Goal: Task Accomplishment & Management: Manage account settings

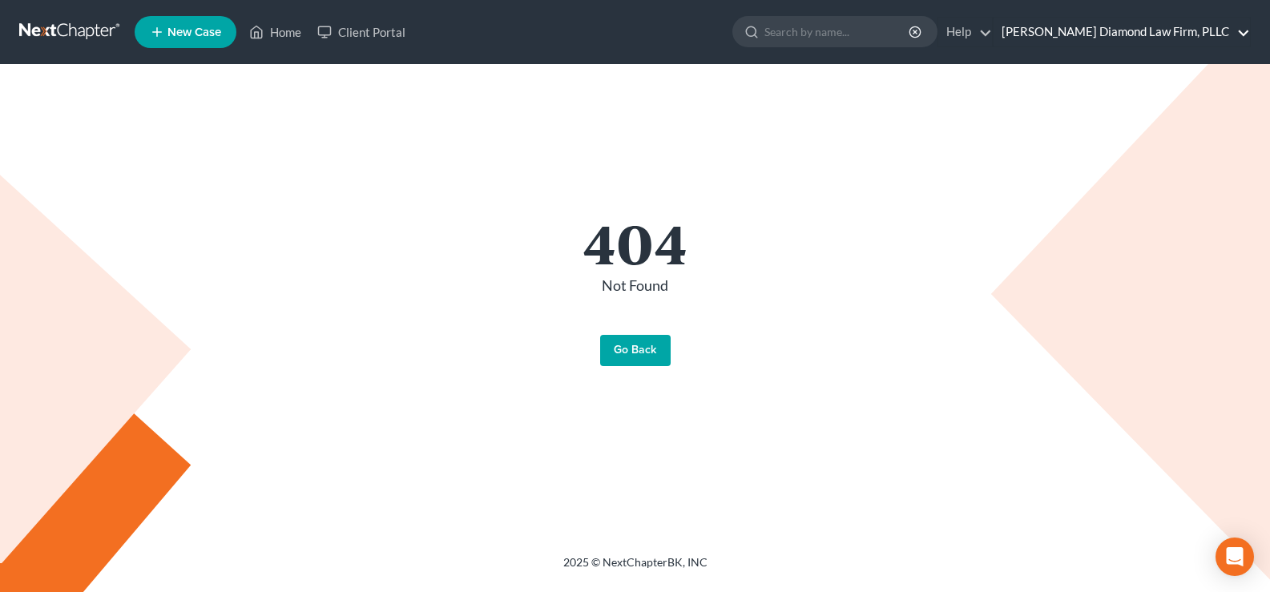
click at [1154, 25] on link "[PERSON_NAME] Diamond Law Firm, PLLC" at bounding box center [1121, 32] width 256 height 29
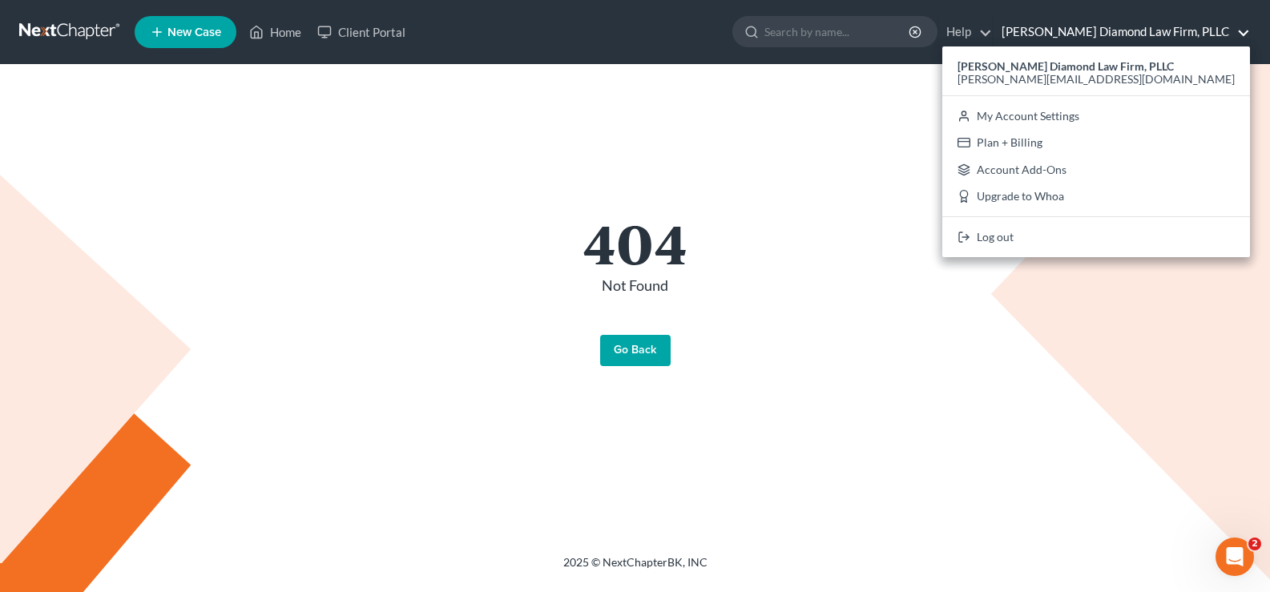
click at [633, 346] on link "Go Back" at bounding box center [635, 351] width 70 height 32
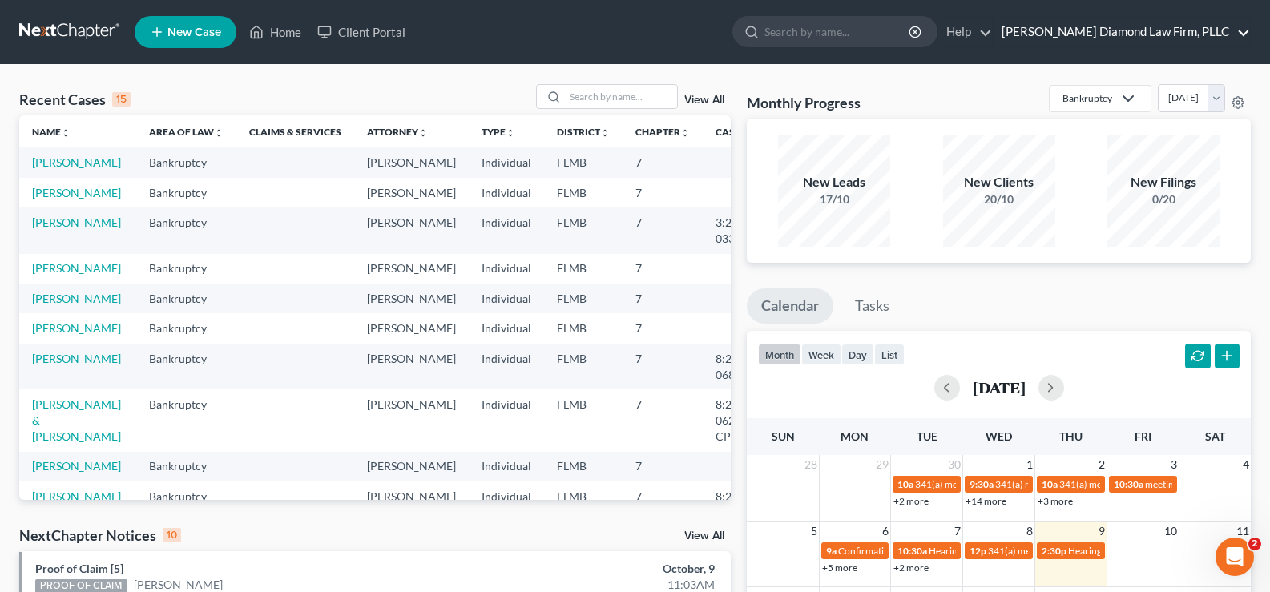
click at [1118, 32] on link "[PERSON_NAME] Diamond Law Firm, PLLC" at bounding box center [1121, 32] width 256 height 29
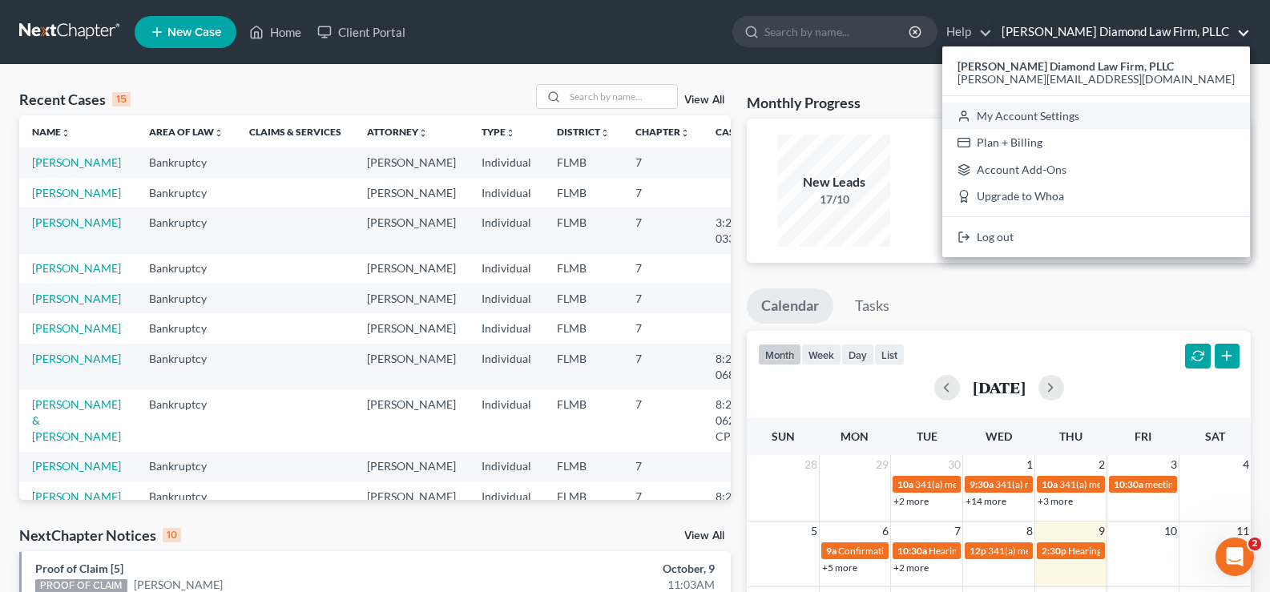
click at [1129, 119] on link "My Account Settings" at bounding box center [1096, 116] width 308 height 27
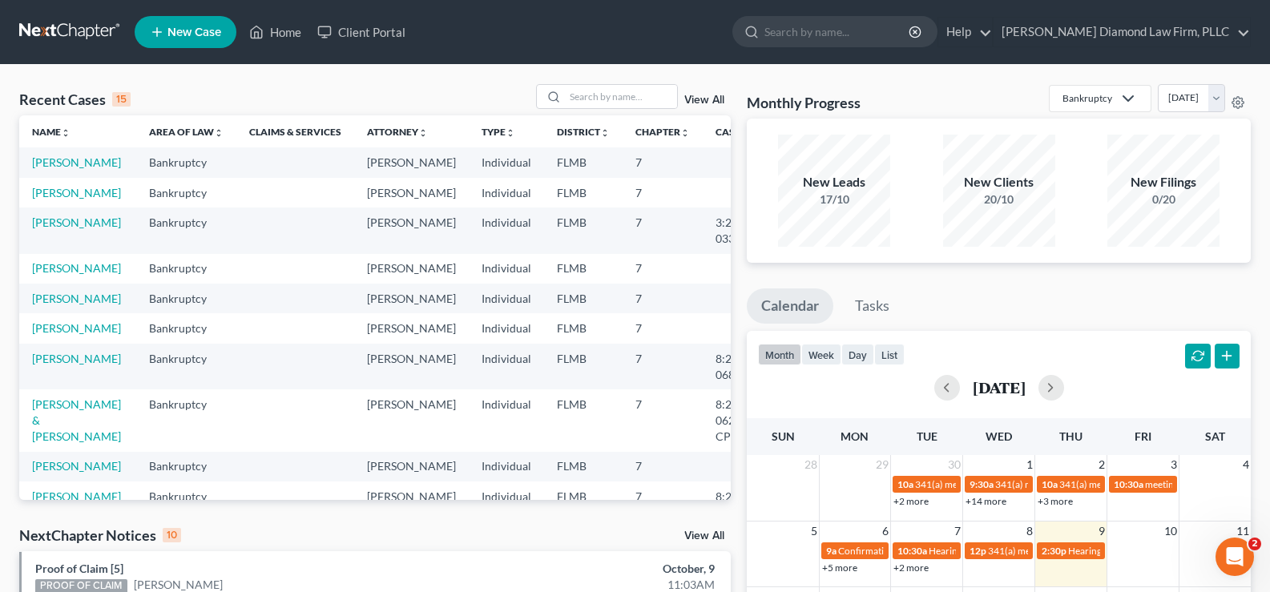
select select "24"
select select "9"
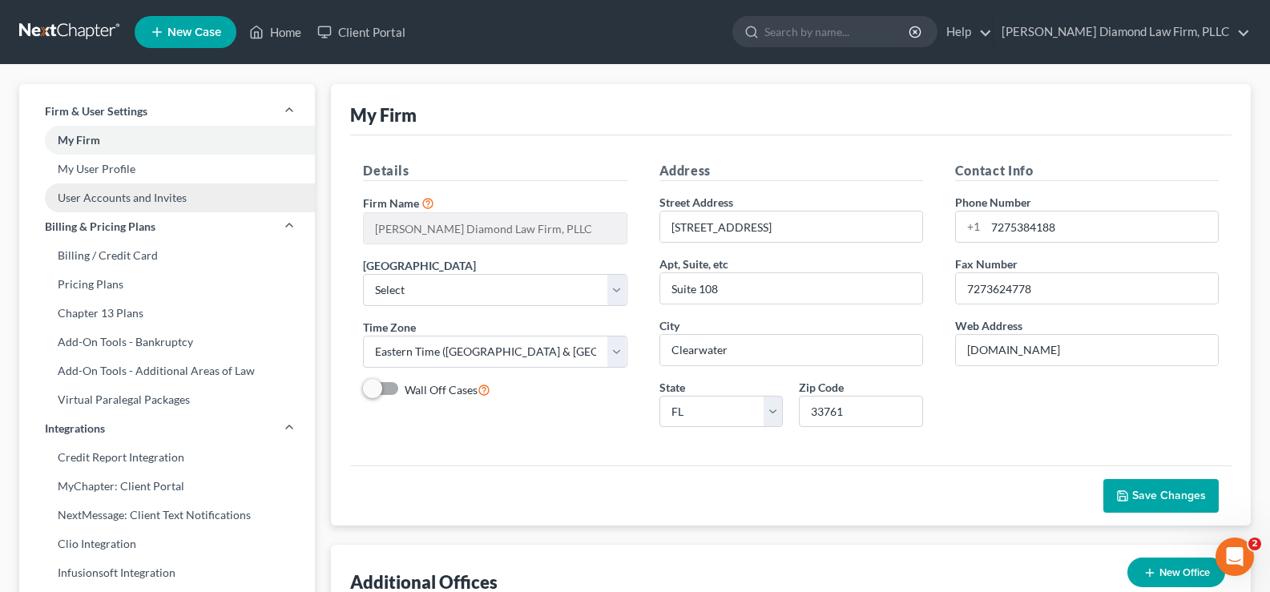
click at [108, 195] on link "User Accounts and Invites" at bounding box center [167, 197] width 296 height 29
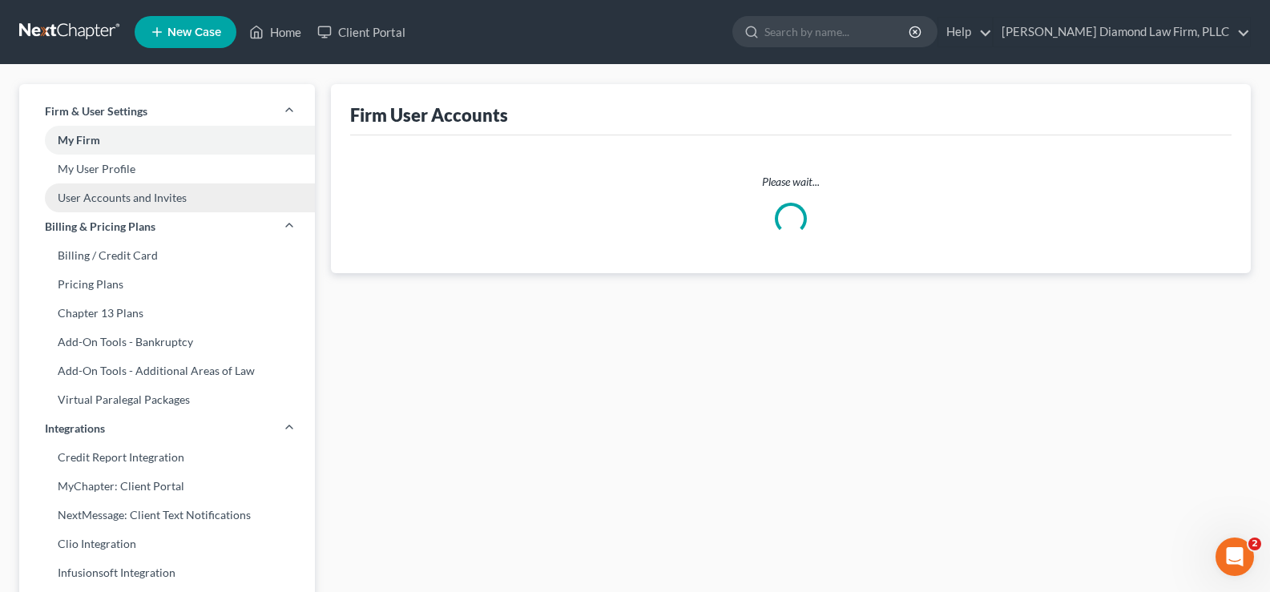
select select "0"
select select "1"
select select "0"
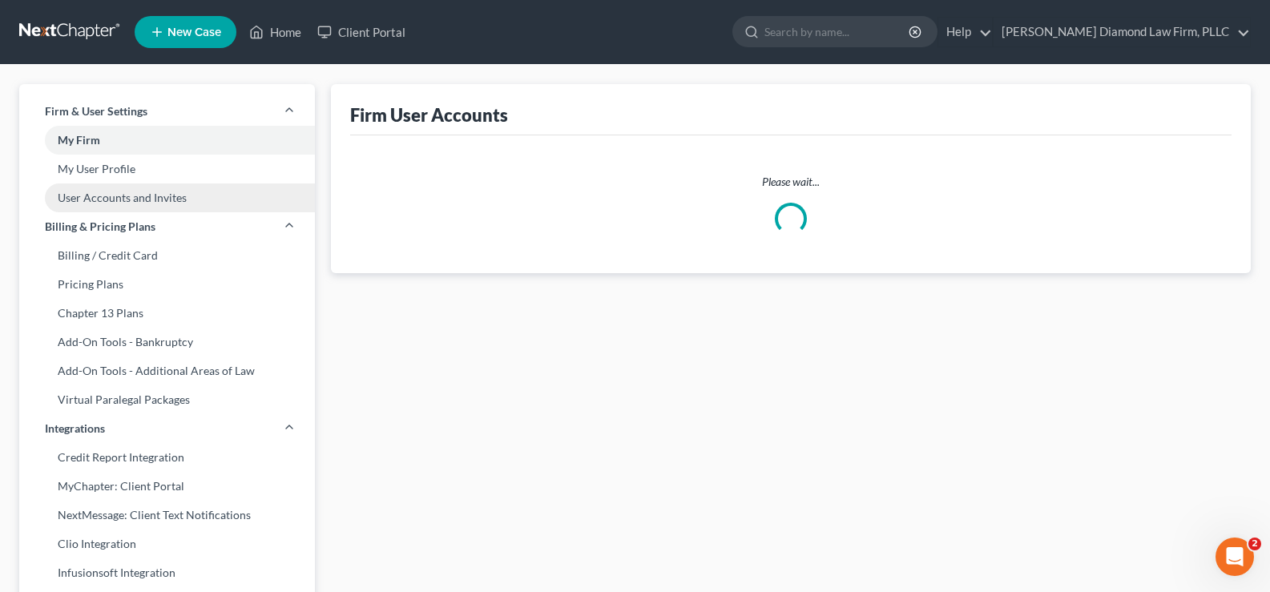
select select "1"
select select "0"
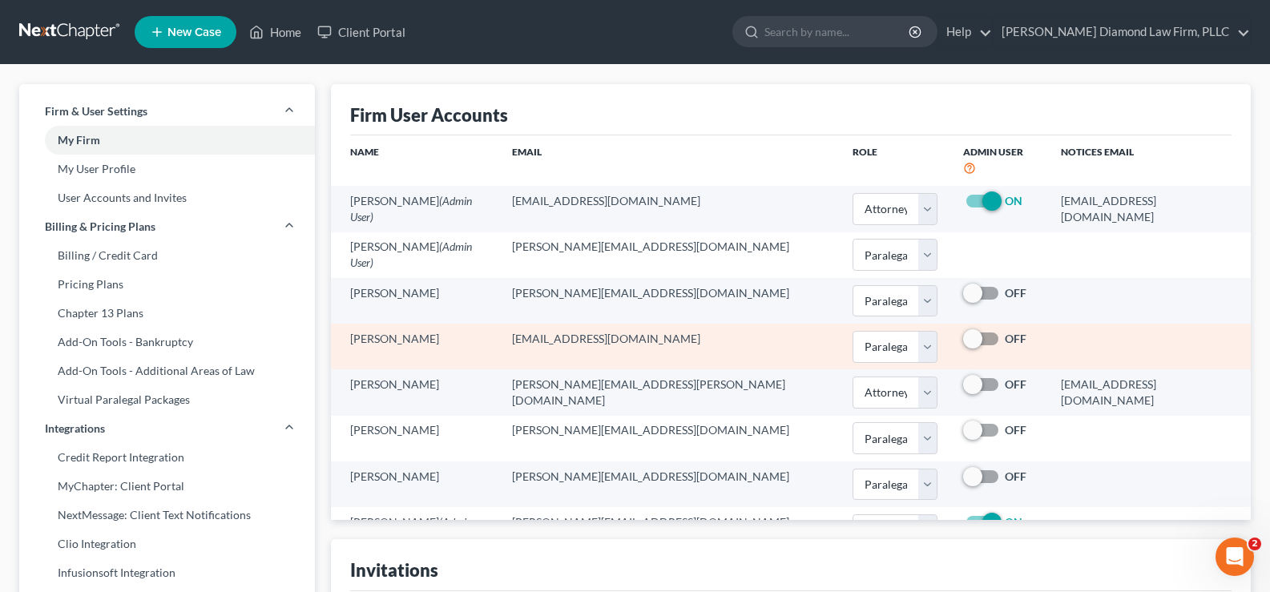
type input "[PERSON_NAME][EMAIL_ADDRESS][DOMAIN_NAME]"
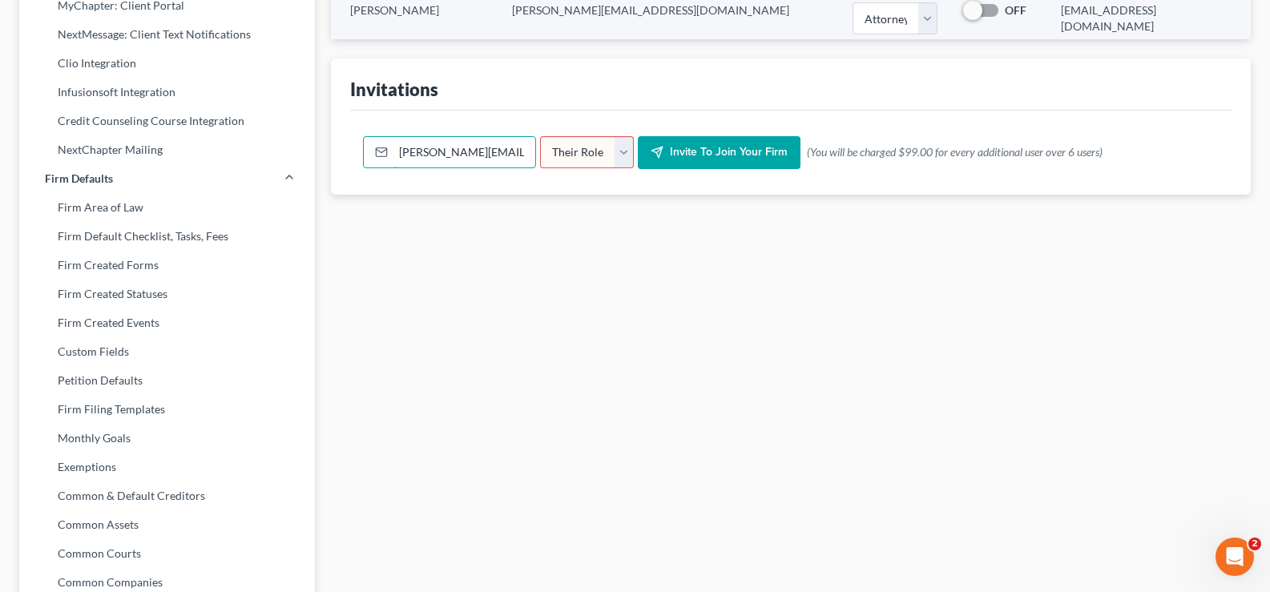
scroll to position [0, 40]
drag, startPoint x: 396, startPoint y: 153, endPoint x: 531, endPoint y: 171, distance: 136.6
click at [531, 171] on div "jamie@attorneydebtfighters.com Their Role Attorney Paralegal Assistant Invite t…" at bounding box center [790, 153] width 881 height 85
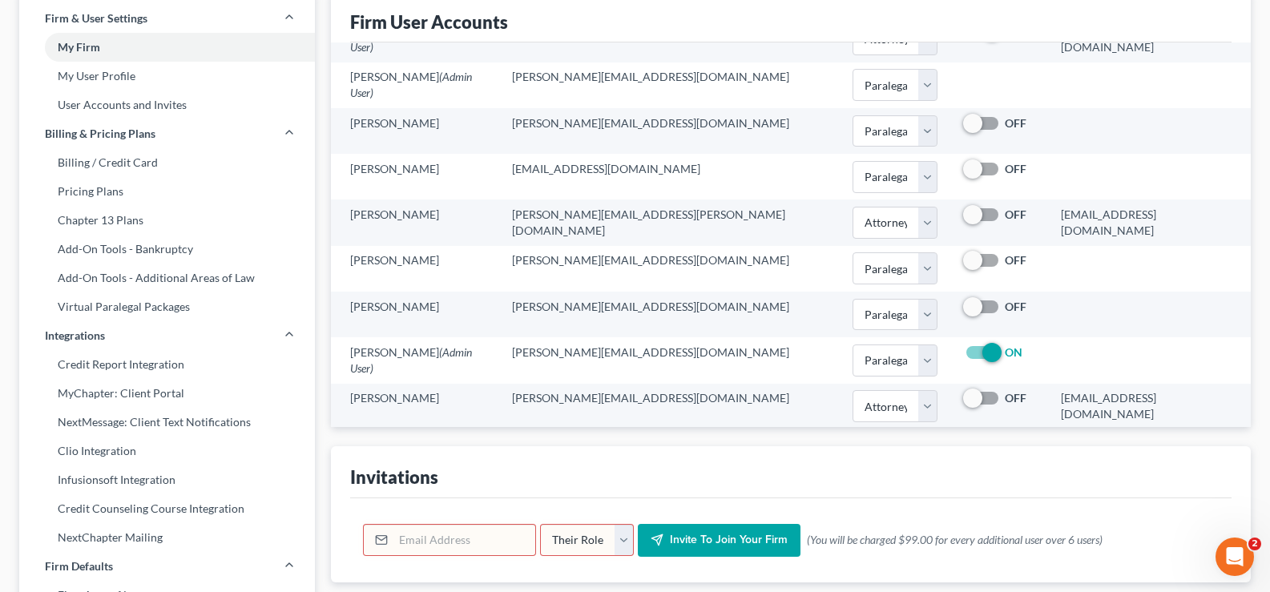
scroll to position [80, 0]
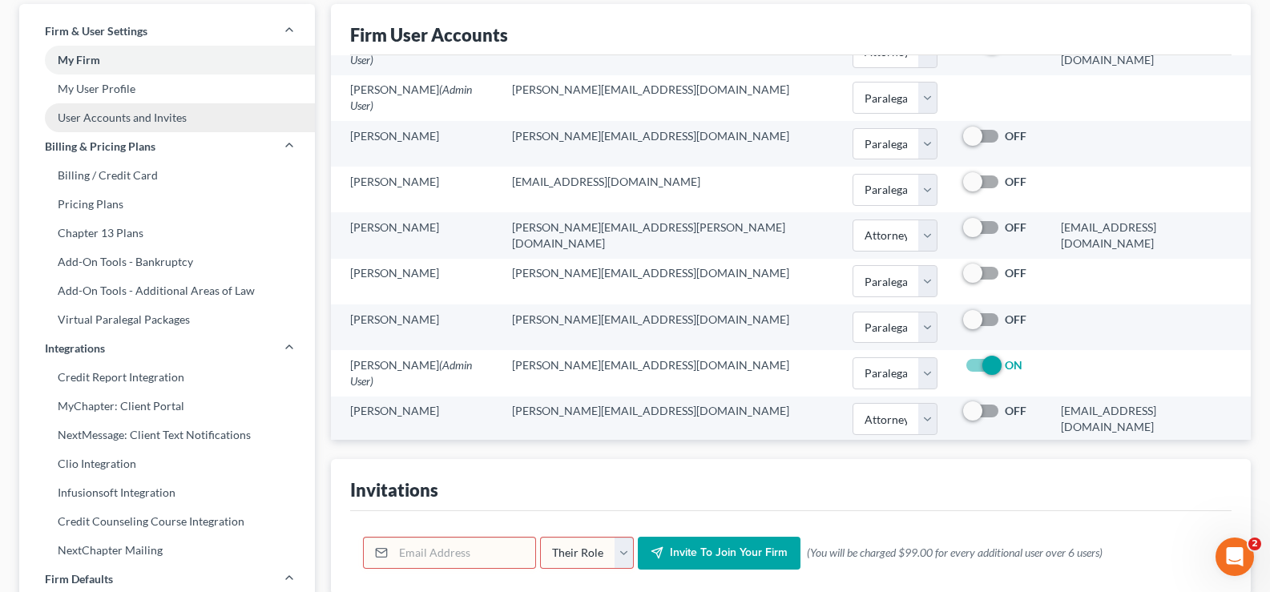
click at [116, 112] on link "User Accounts and Invites" at bounding box center [167, 117] width 296 height 29
click at [110, 117] on link "User Accounts and Invites" at bounding box center [167, 117] width 296 height 29
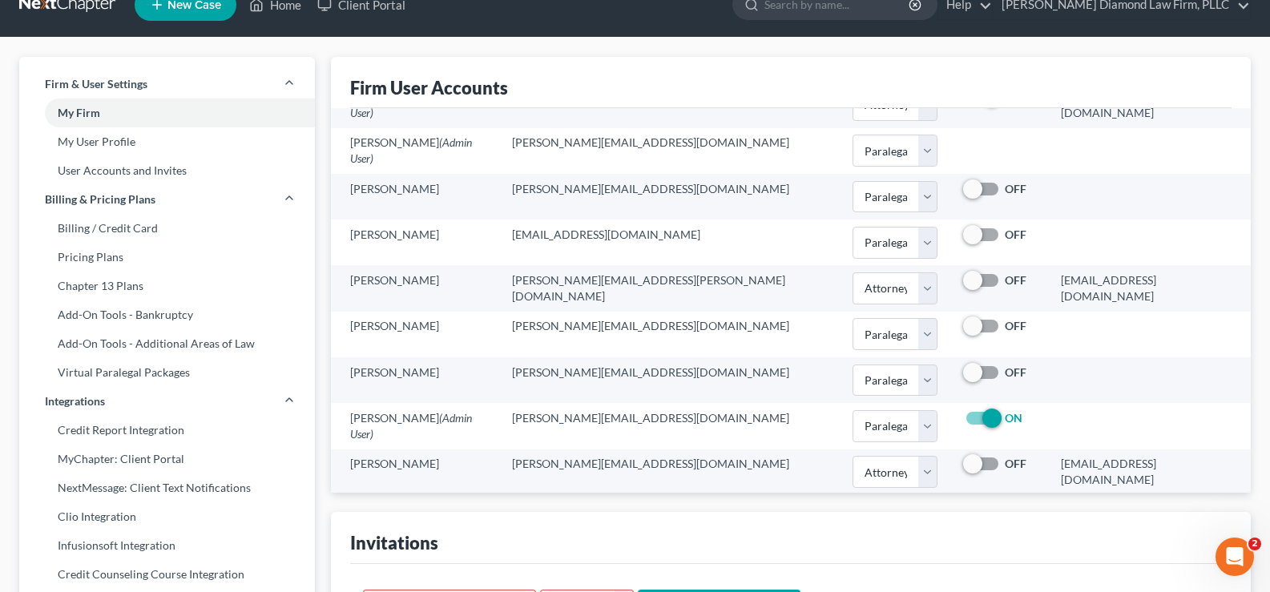
scroll to position [0, 0]
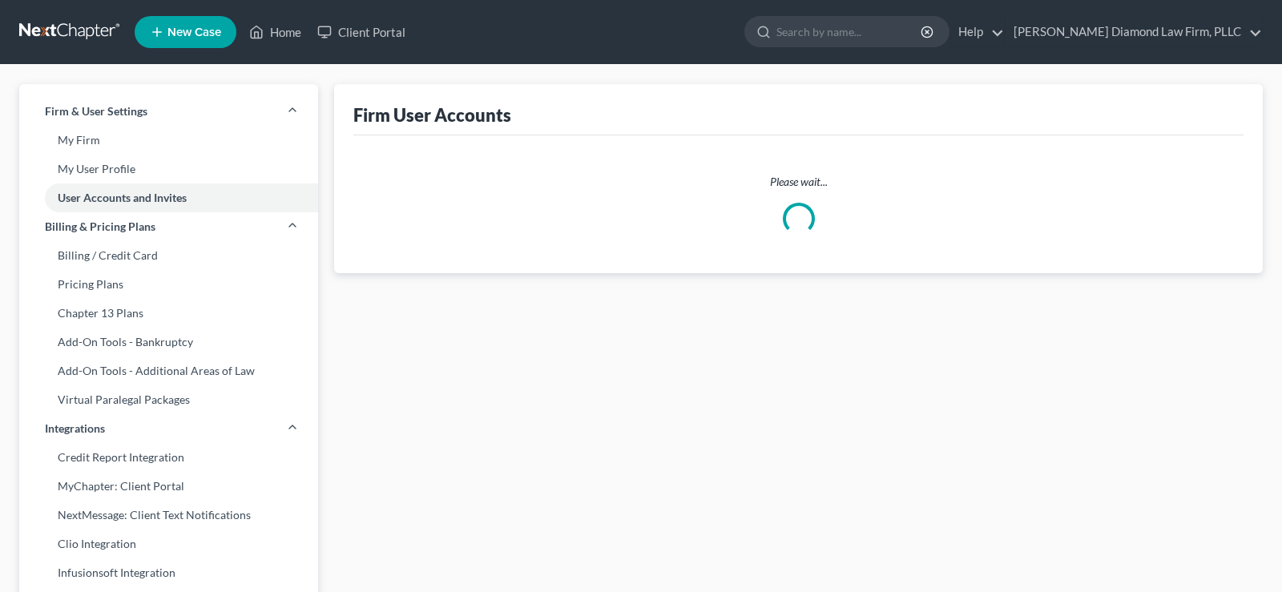
select select "0"
select select "1"
select select "0"
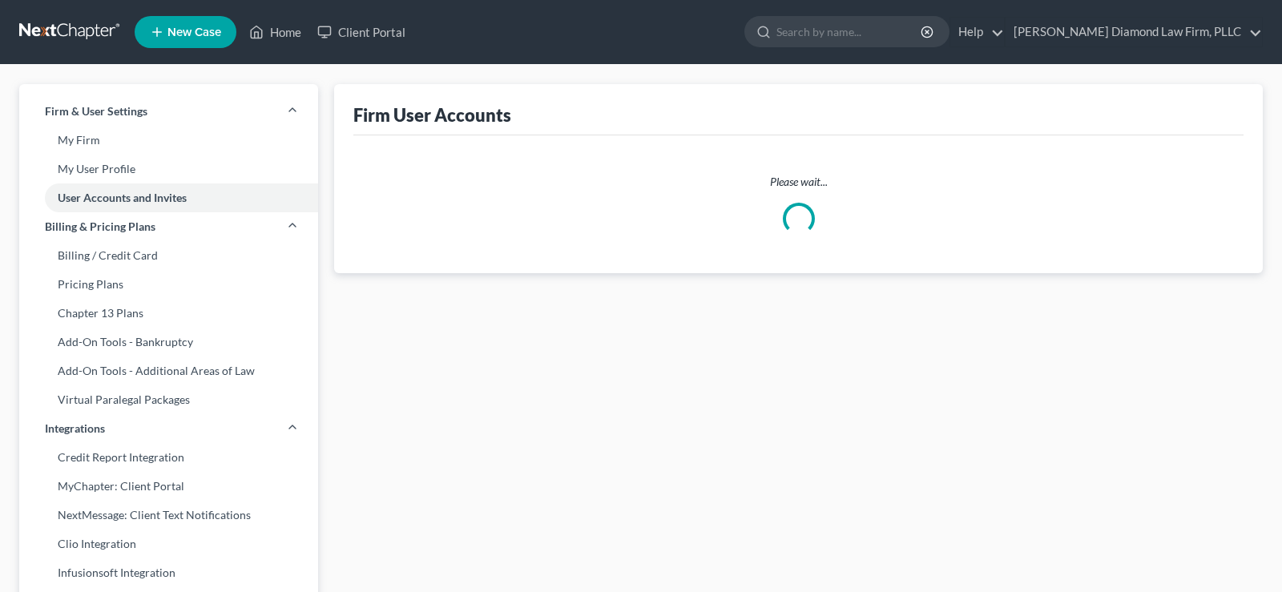
select select "1"
select select "0"
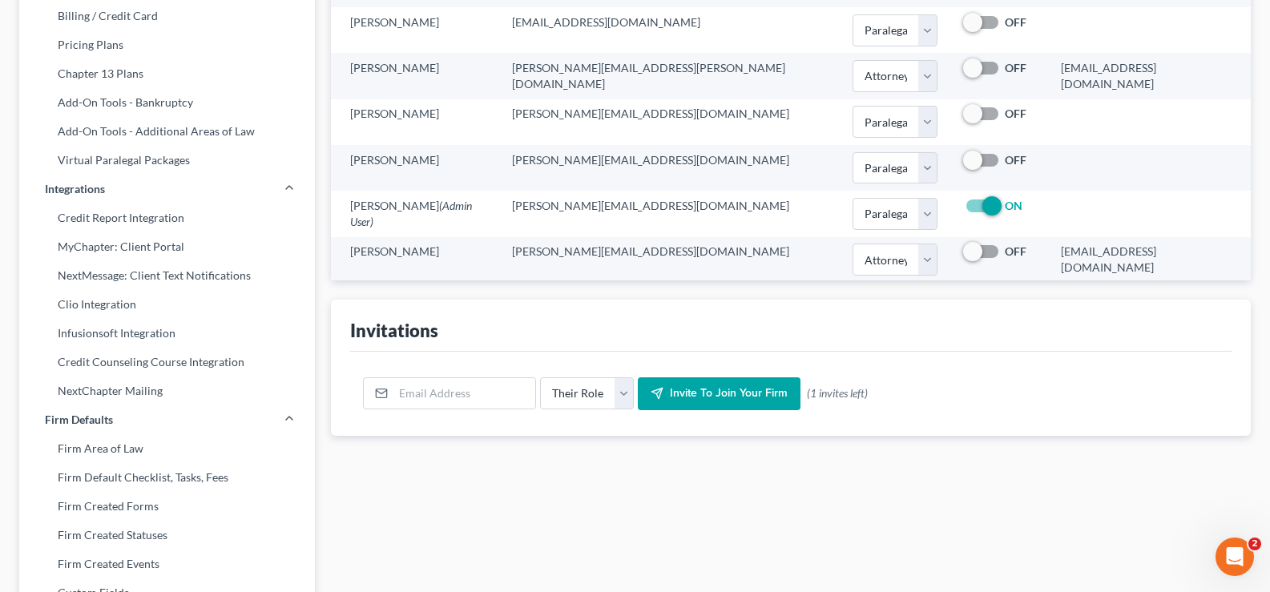
scroll to position [240, 0]
click at [443, 404] on input "email" at bounding box center [464, 392] width 142 height 30
click at [433, 389] on input "email" at bounding box center [464, 392] width 142 height 30
paste input "mailto:[EMAIL_ADDRESS][DOMAIN_NAME]"
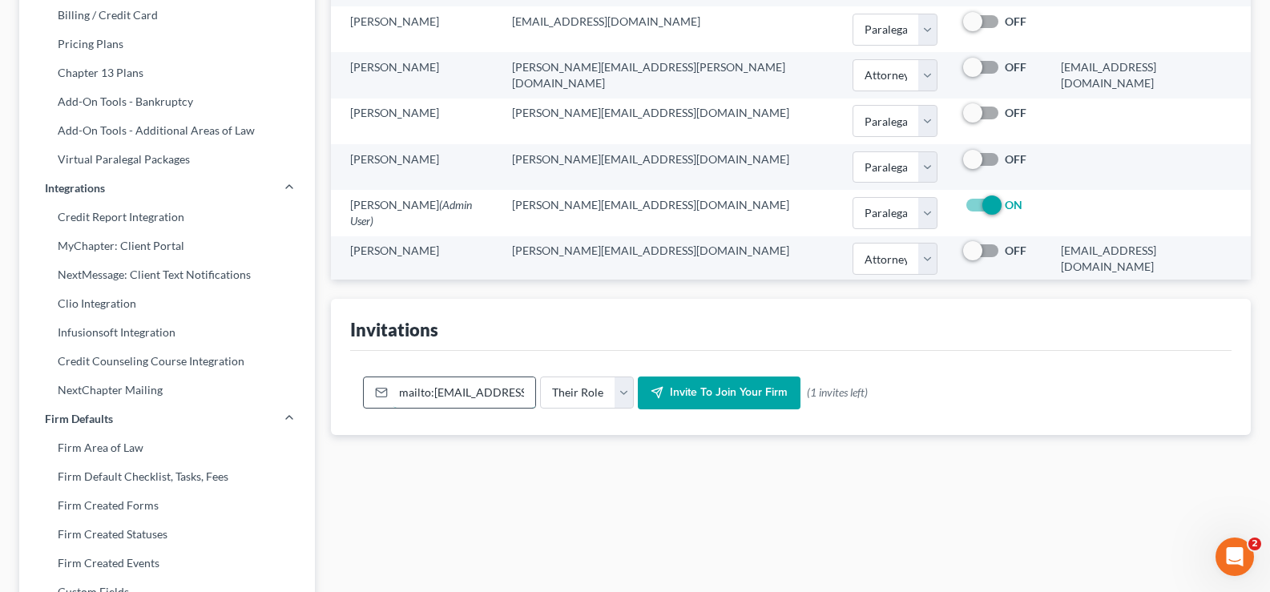
drag, startPoint x: 403, startPoint y: 394, endPoint x: 365, endPoint y: 393, distance: 38.5
click at [365, 393] on div "mailto:[EMAIL_ADDRESS][DOMAIN_NAME]" at bounding box center [449, 393] width 173 height 32
click at [398, 396] on input "mailto:[EMAIL_ADDRESS][DOMAIN_NAME]" at bounding box center [464, 392] width 142 height 30
type input "[EMAIL_ADDRESS][DOMAIN_NAME]"
click at [731, 397] on span "Invite to join your firm" at bounding box center [729, 393] width 118 height 14
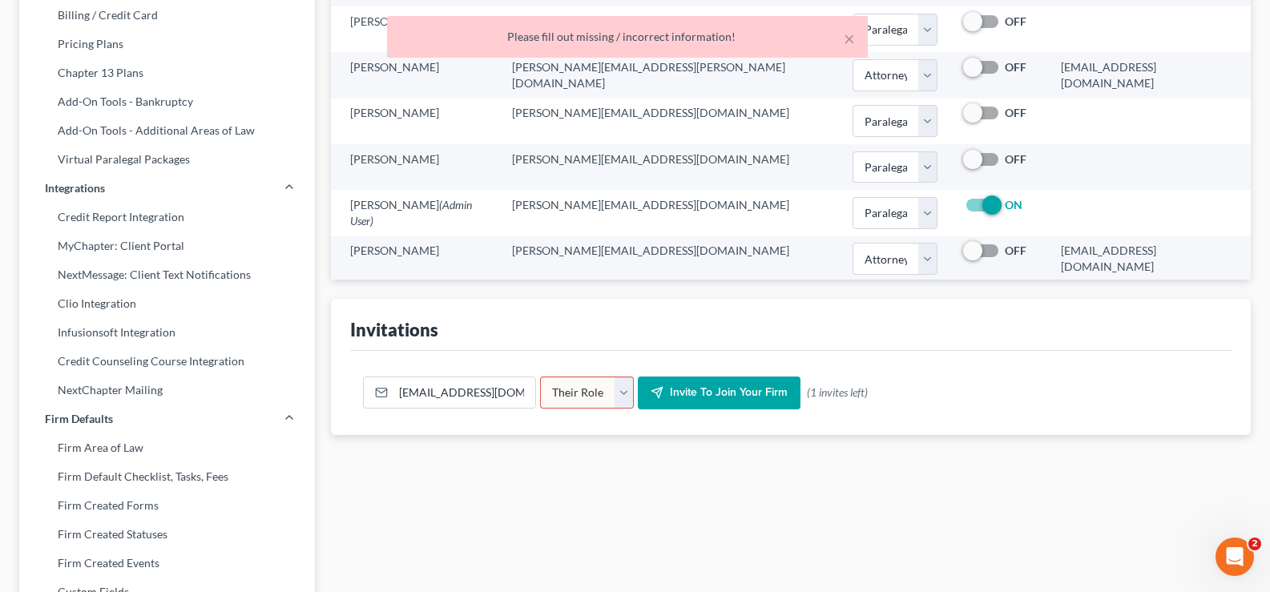
click at [596, 395] on select "Their Role Attorney Paralegal Assistant" at bounding box center [587, 393] width 94 height 32
select select "paralegal"
click at [540, 377] on select "Their Role Attorney Paralegal Assistant" at bounding box center [587, 393] width 94 height 32
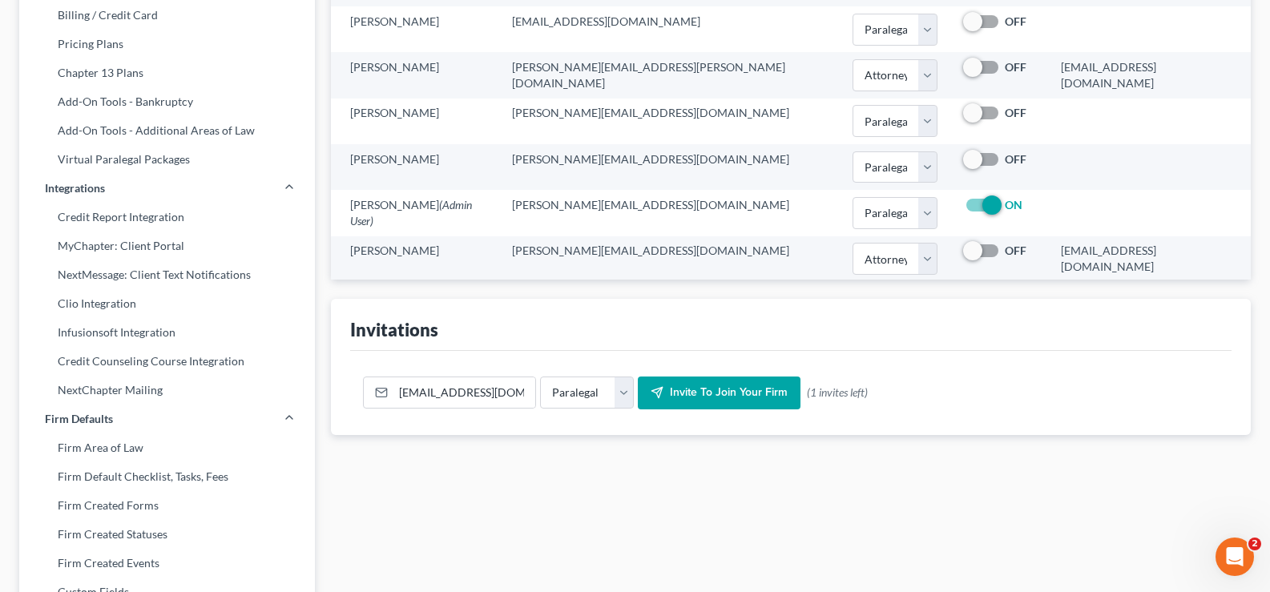
click at [718, 386] on span "Invite to join your firm" at bounding box center [729, 393] width 118 height 14
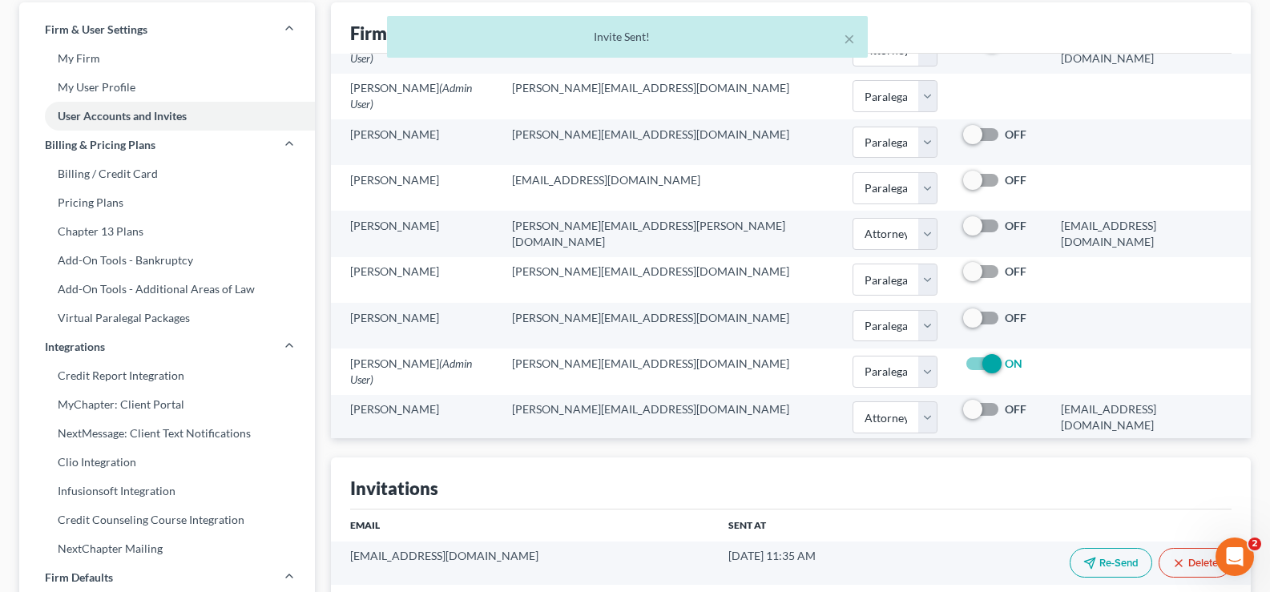
scroll to position [80, 0]
